Goal: Check status: Check status

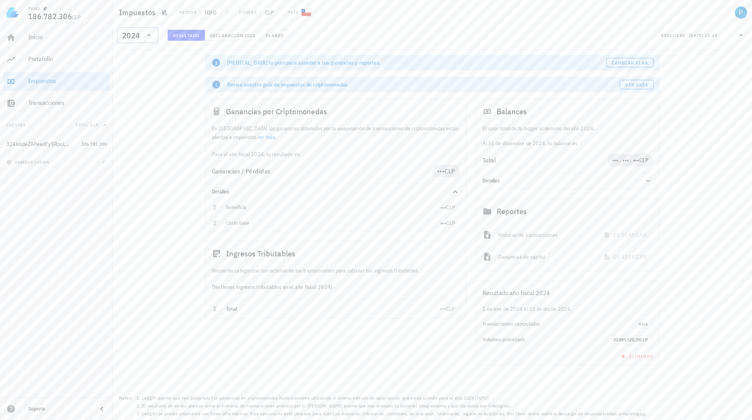
click at [137, 42] on div "2024" at bounding box center [132, 35] width 20 height 16
click at [141, 86] on div "2023" at bounding box center [138, 87] width 28 height 6
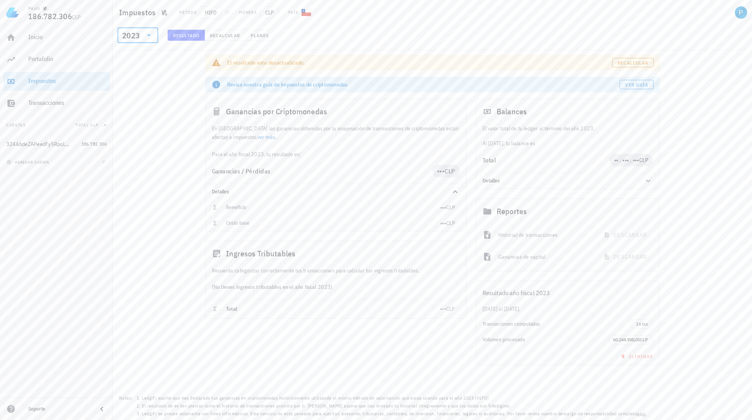
click at [132, 37] on div "2023" at bounding box center [131, 36] width 18 height 8
click at [134, 56] on div "2025" at bounding box center [138, 55] width 28 height 6
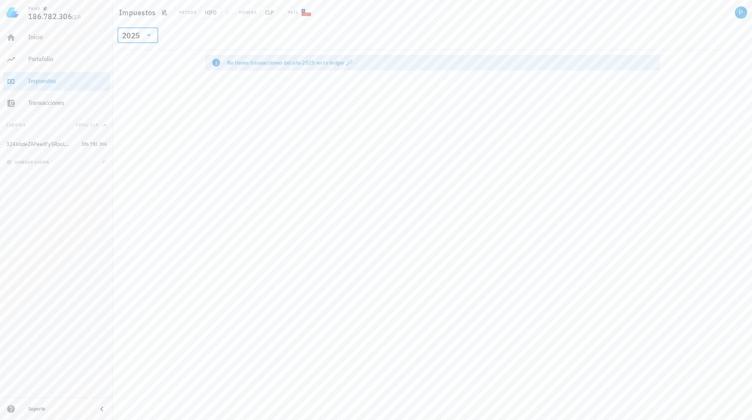
click at [146, 33] on icon at bounding box center [148, 35] width 9 height 9
click at [142, 68] on div "2024" at bounding box center [138, 71] width 28 height 13
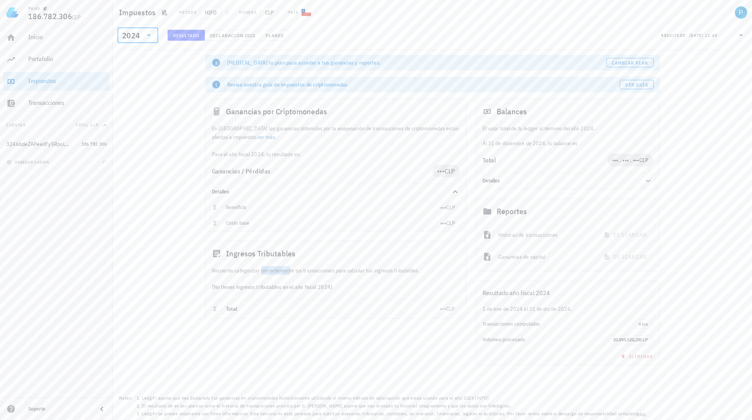
drag, startPoint x: 232, startPoint y: 269, endPoint x: 257, endPoint y: 271, distance: 25.2
click at [257, 271] on div "Recuerda categorizar correctamente tus transacciones para calcular tus ingresos…" at bounding box center [336, 270] width 260 height 9
drag, startPoint x: 235, startPoint y: 289, endPoint x: 286, endPoint y: 290, distance: 50.1
click at [286, 290] on div "(No tienes ingresos tributables en el año fiscal 2024)" at bounding box center [336, 287] width 260 height 24
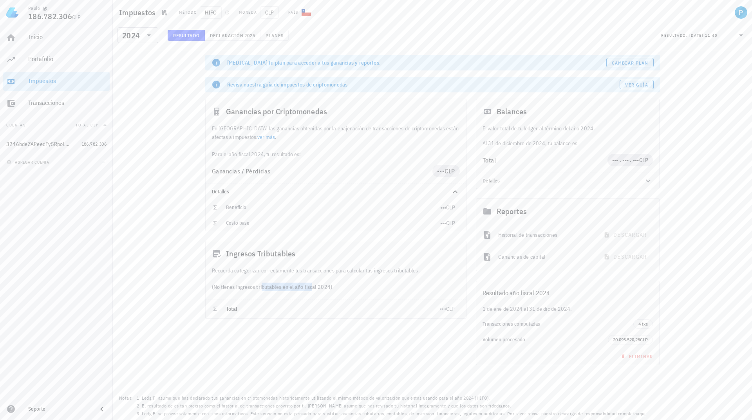
click at [286, 290] on div "(No tienes ingresos tributables en el año fiscal 2024)" at bounding box center [336, 287] width 260 height 24
drag, startPoint x: 483, startPoint y: 145, endPoint x: 541, endPoint y: 145, distance: 58.8
click at [541, 145] on div "El valor total de tu ledger al término del año 2024. Al [DATE], tu balance es" at bounding box center [567, 136] width 183 height 24
